Goal: Information Seeking & Learning: Learn about a topic

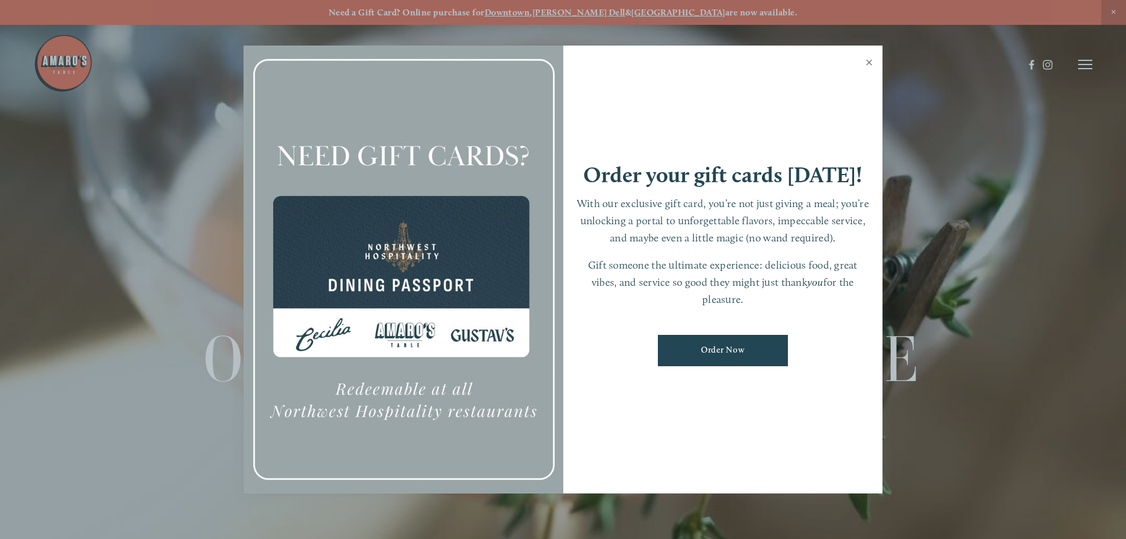
click at [871, 61] on link "Close" at bounding box center [869, 63] width 23 height 33
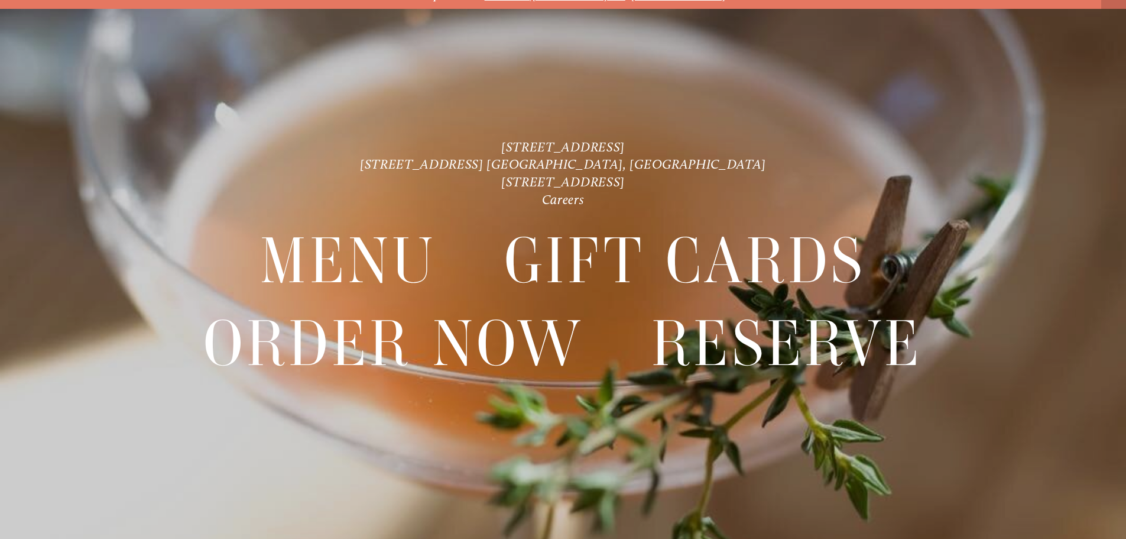
scroll to position [25, 0]
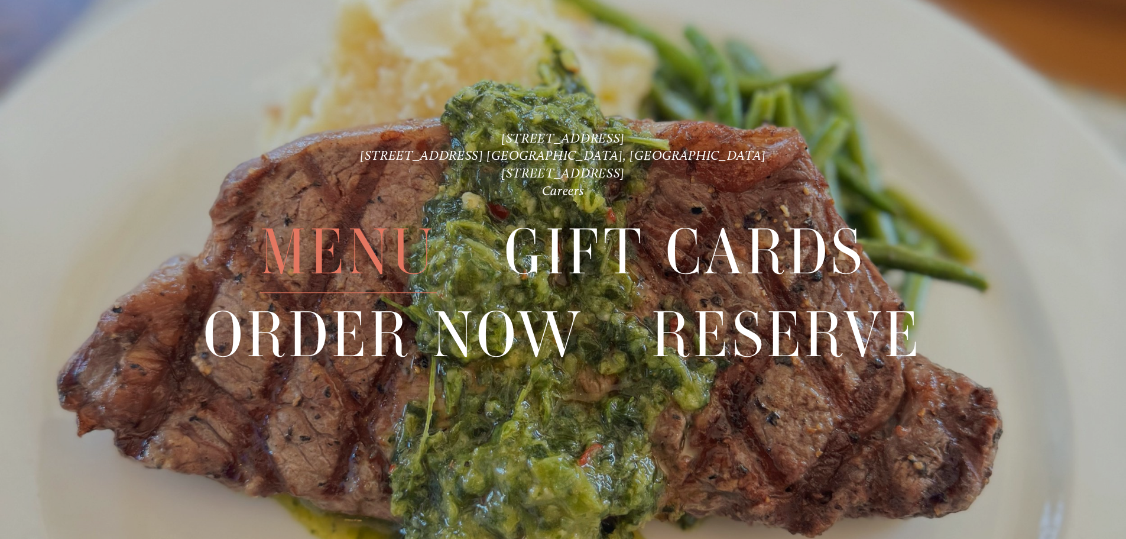
click at [369, 229] on span "Menu" at bounding box center [348, 253] width 176 height 82
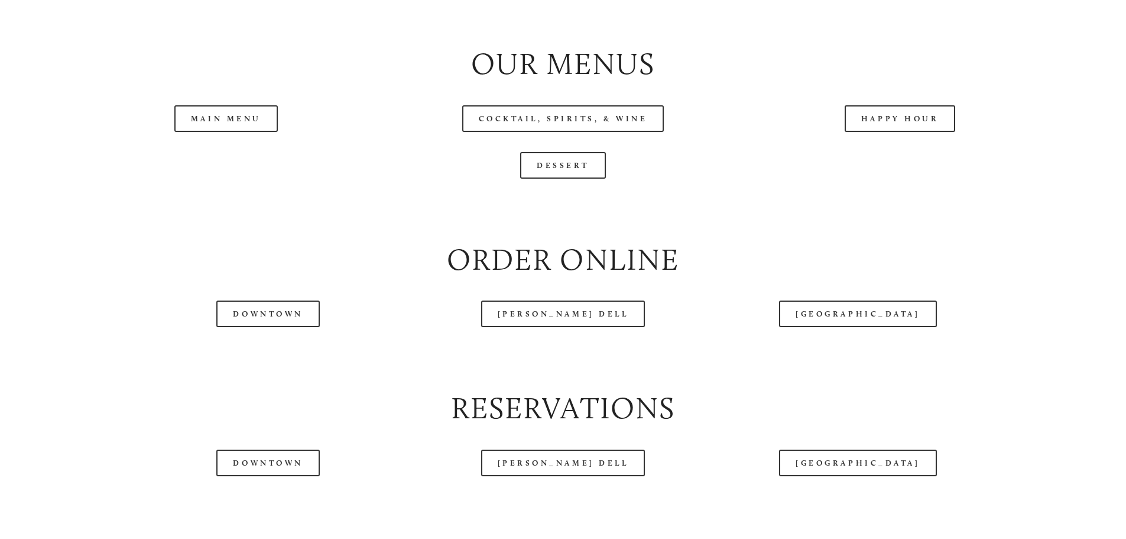
scroll to position [1360, 0]
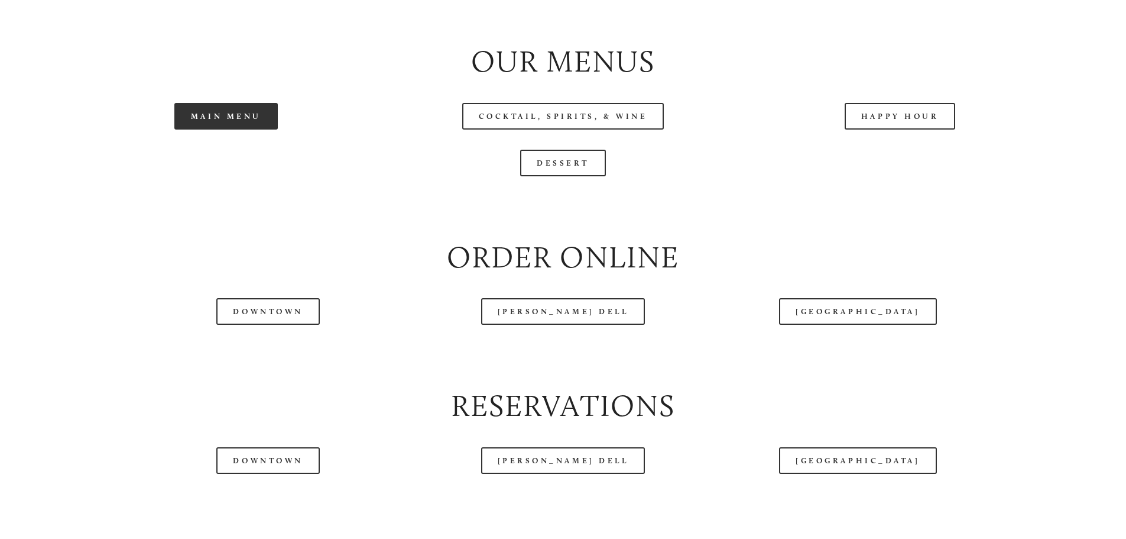
click at [231, 129] on link "Main Menu" at bounding box center [225, 116] width 103 height 27
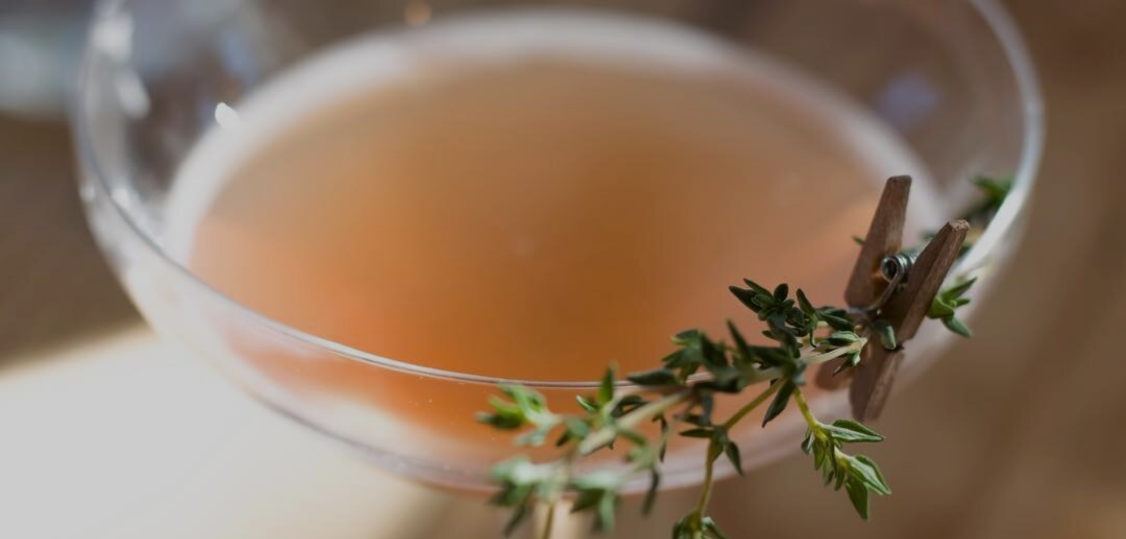
scroll to position [25, 0]
